Goal: Information Seeking & Learning: Learn about a topic

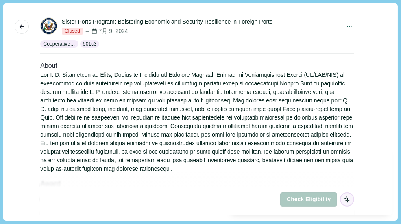
scroll to position [81, 0]
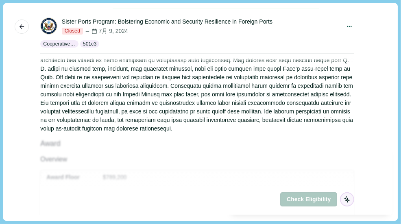
click at [83, 129] on div at bounding box center [197, 81] width 314 height 102
